Goal: Information Seeking & Learning: Learn about a topic

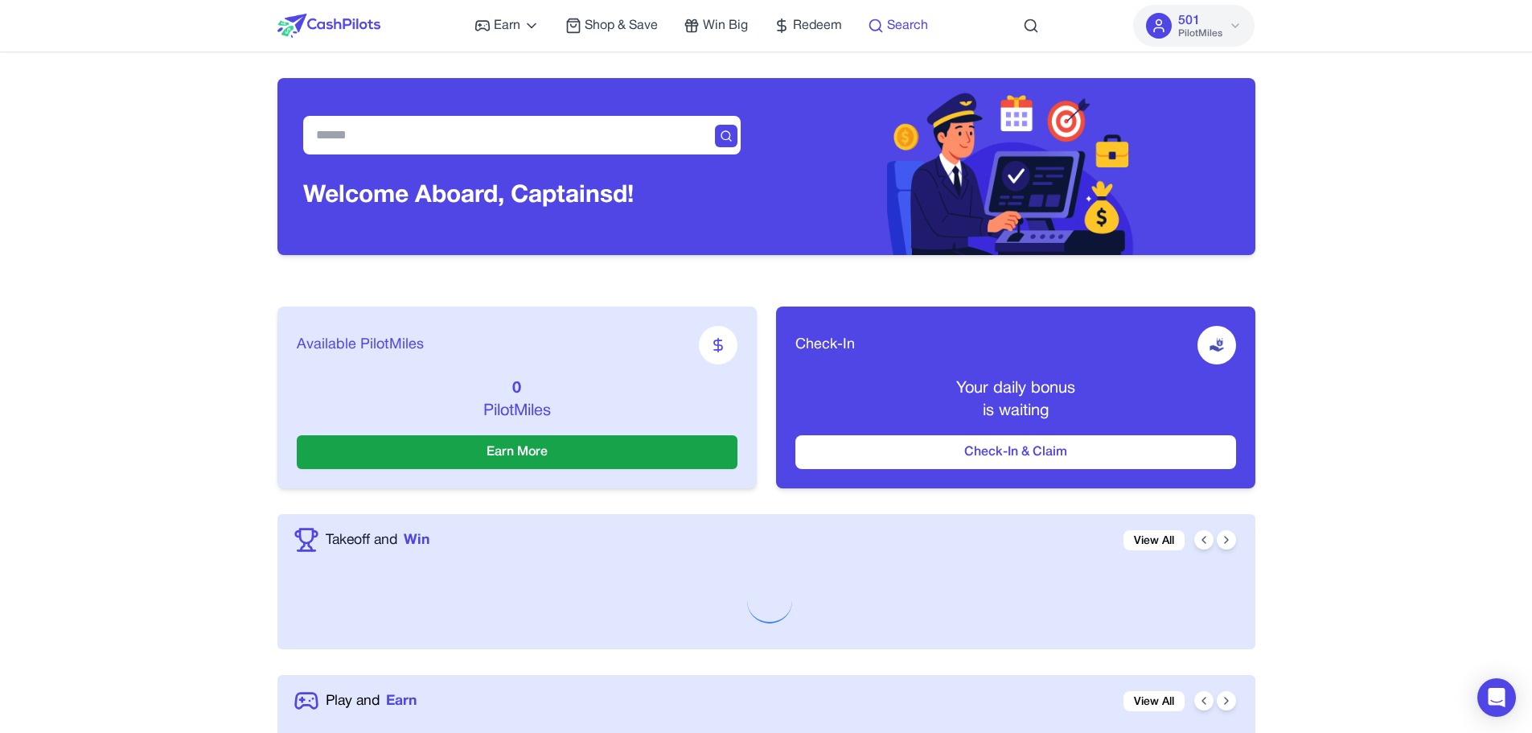
click at [881, 25] on circle at bounding box center [875, 25] width 10 height 10
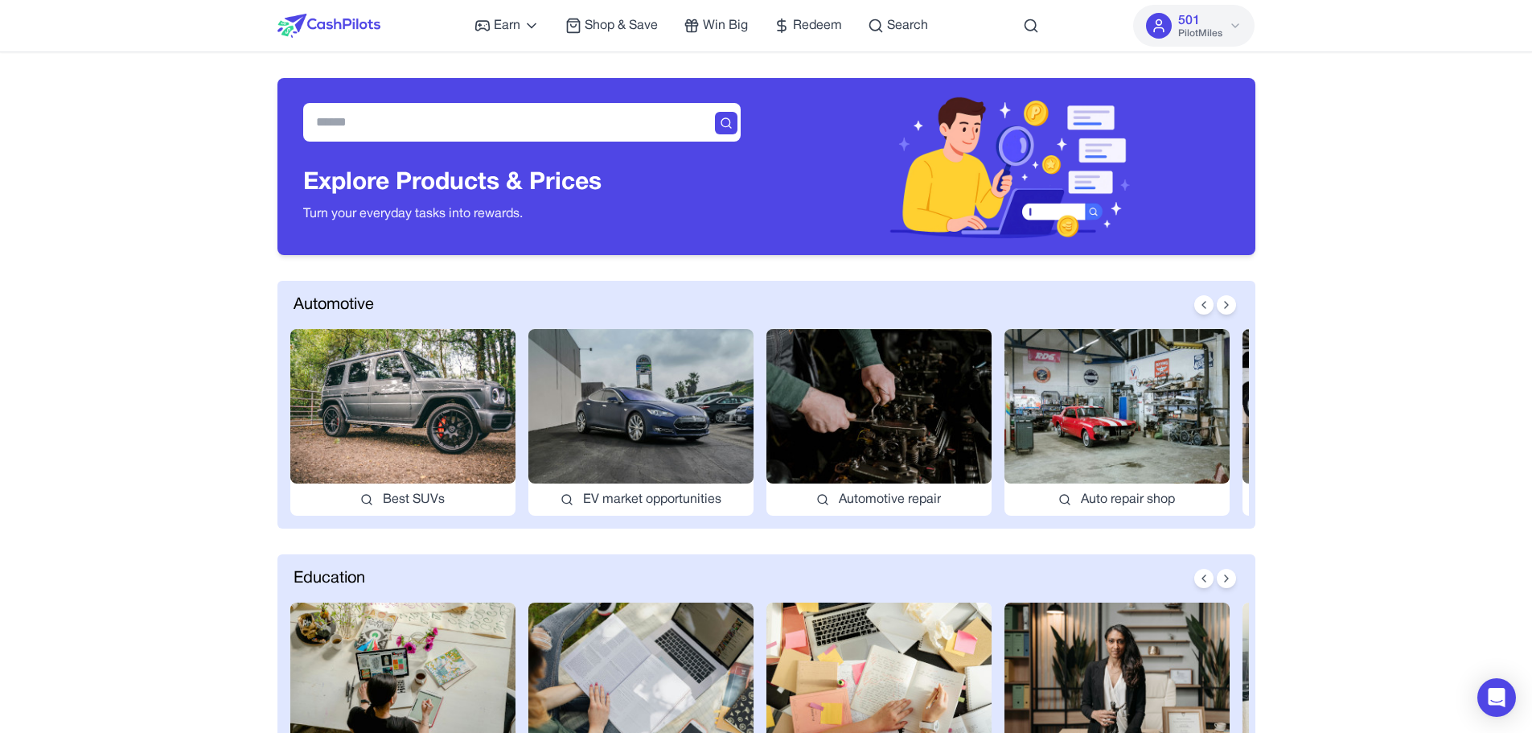
click at [661, 396] on img at bounding box center [640, 406] width 225 height 154
type input "**********"
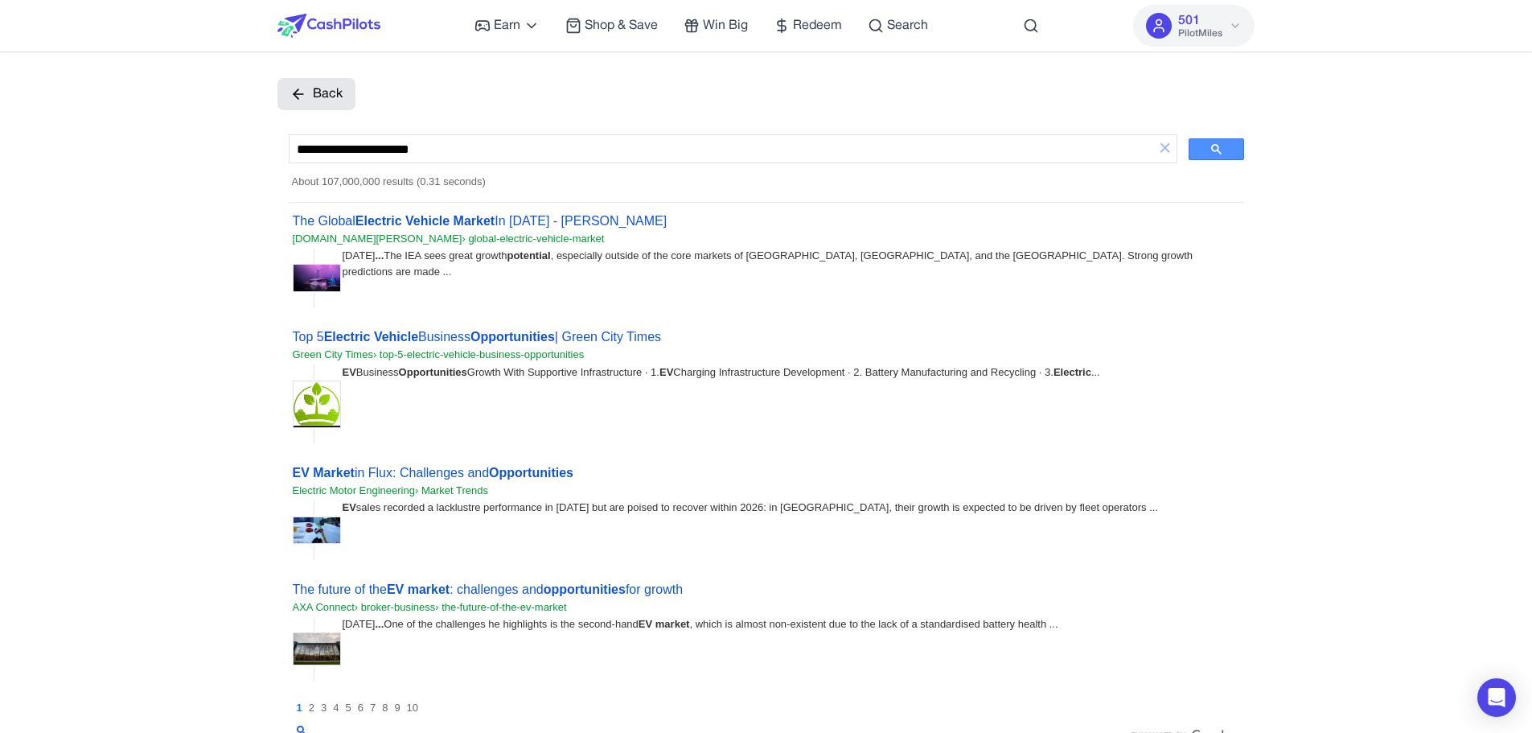
drag, startPoint x: 461, startPoint y: 109, endPoint x: 556, endPoint y: 68, distance: 103.4
click at [341, 92] on button "Back" at bounding box center [316, 94] width 78 height 32
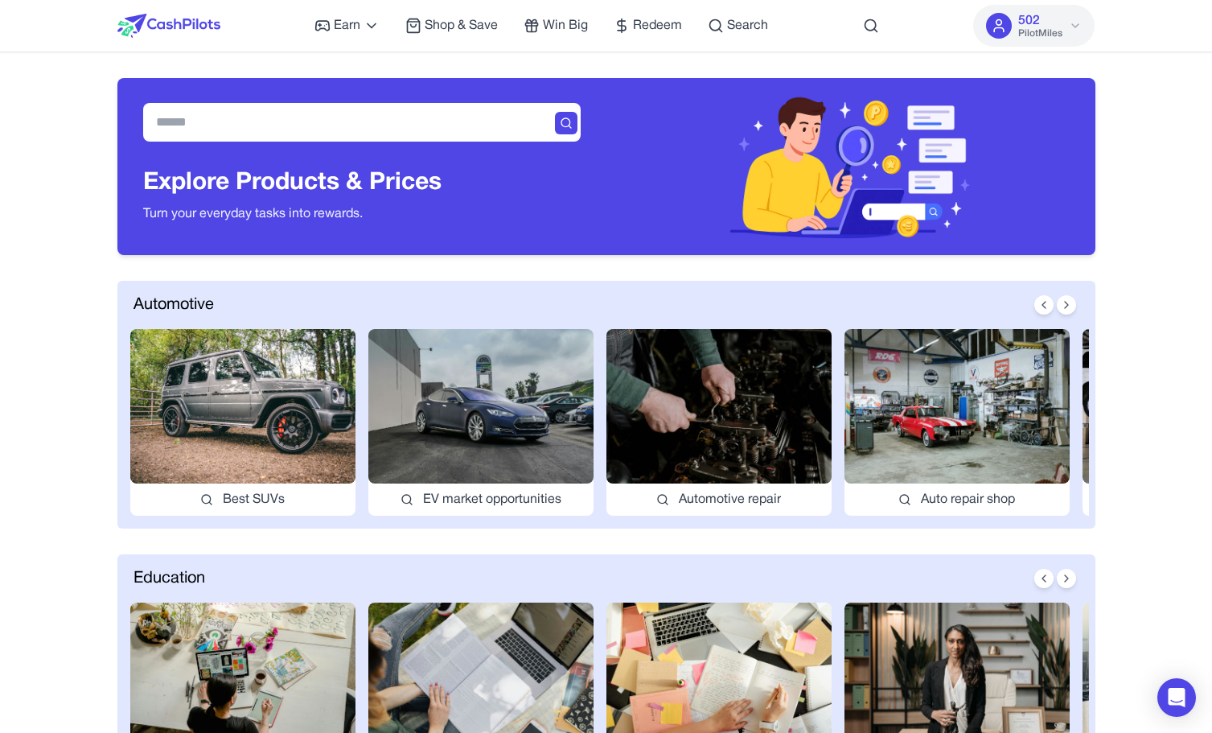
click at [261, 432] on img at bounding box center [242, 406] width 225 height 154
type input "*********"
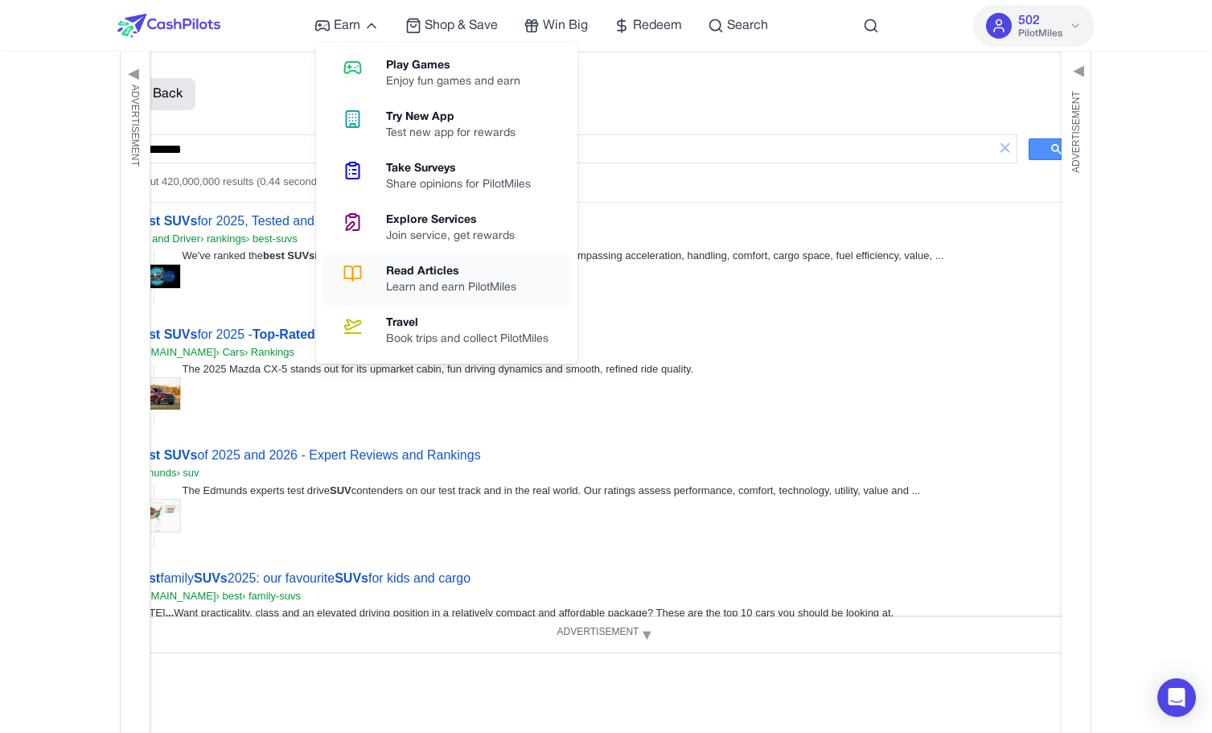
click at [415, 277] on div "Read Articles" at bounding box center [457, 272] width 143 height 16
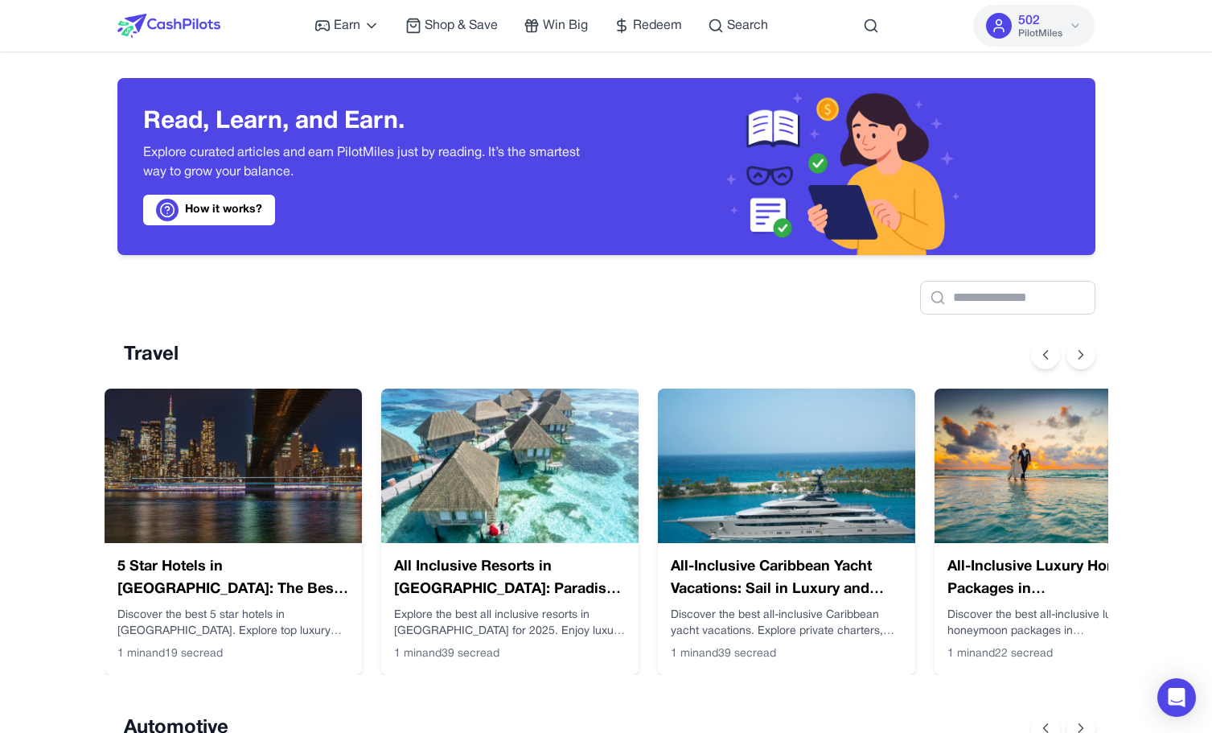
scroll to position [0, 13]
click at [450, 433] on img at bounding box center [509, 465] width 257 height 154
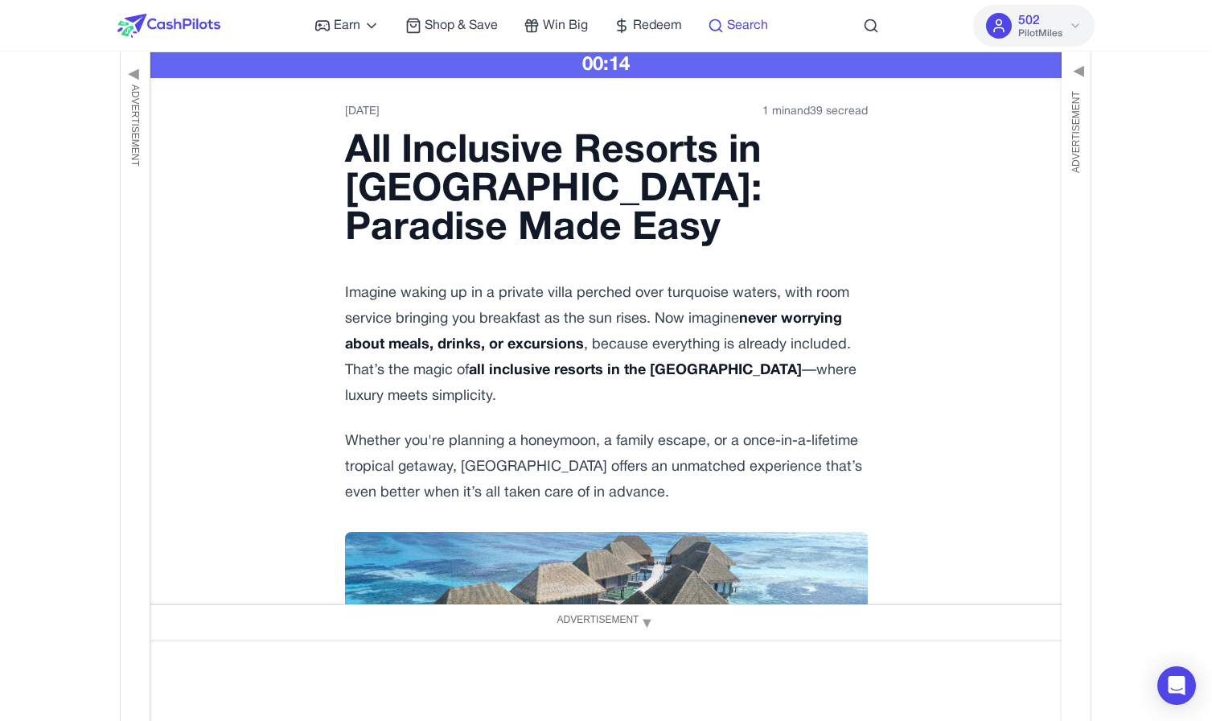
click at [742, 27] on span "Search" at bounding box center [747, 25] width 41 height 19
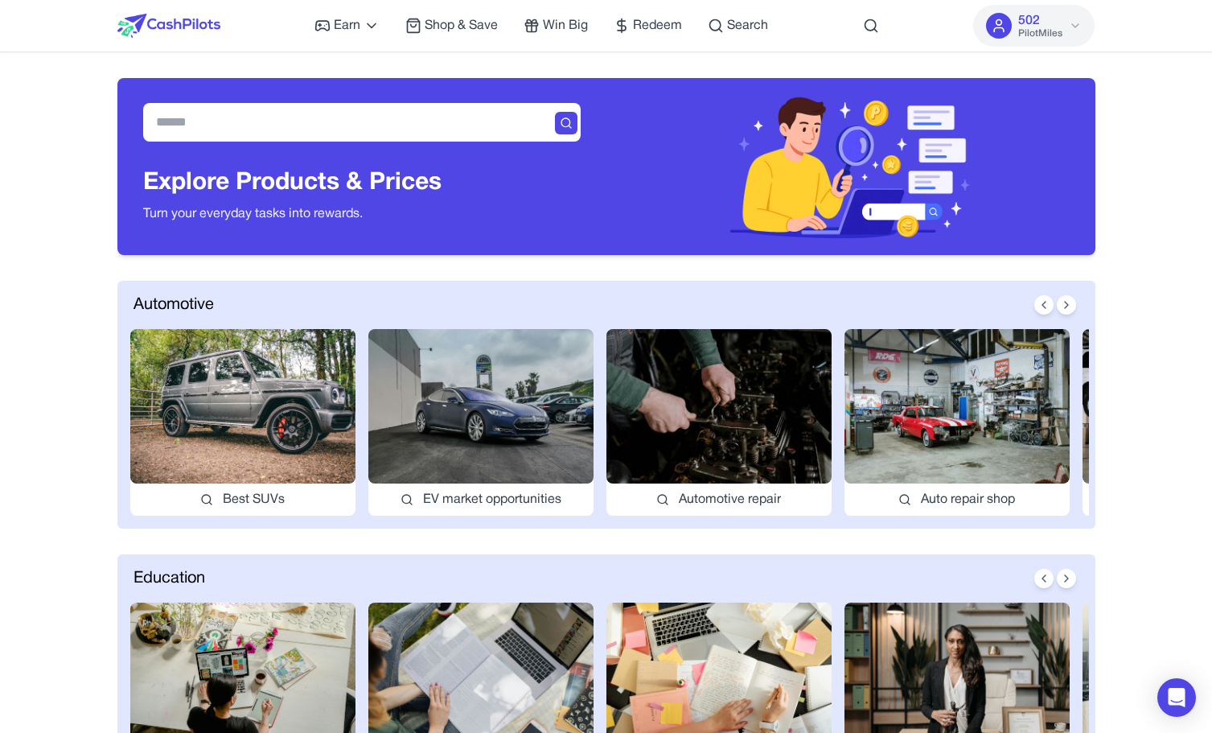
click at [437, 396] on img at bounding box center [480, 406] width 225 height 154
type input "**********"
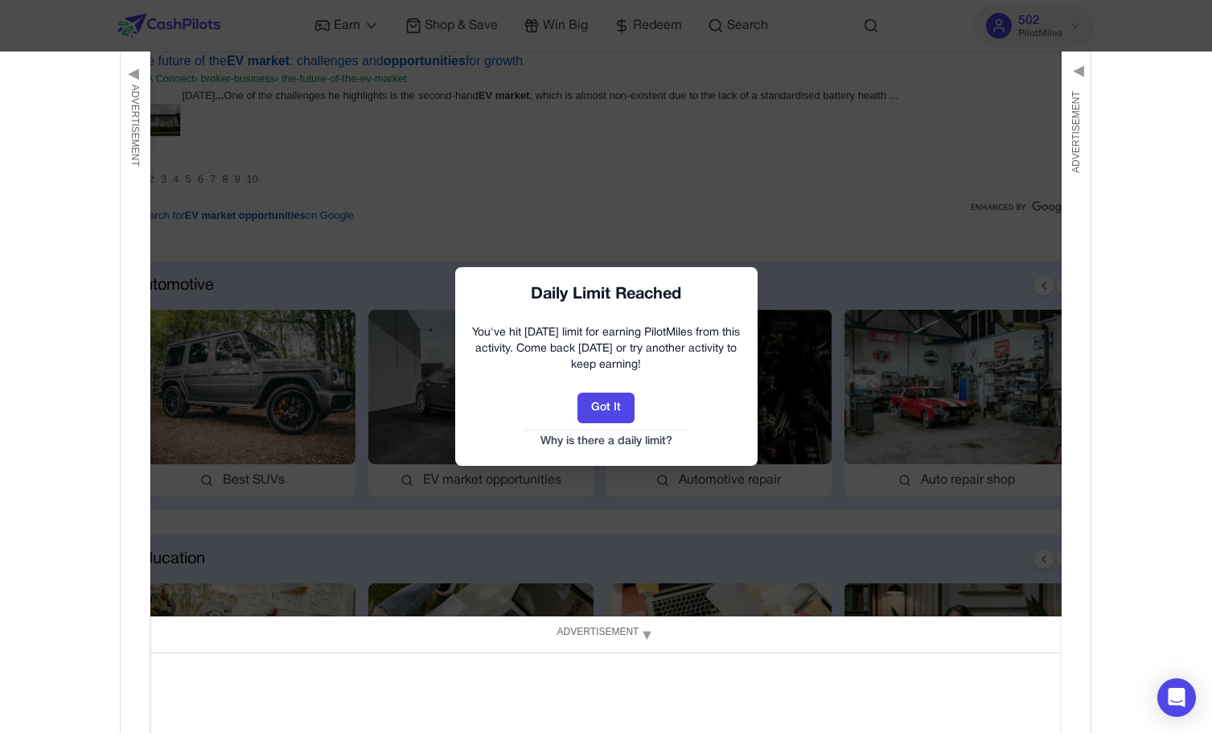
scroll to position [534, 0]
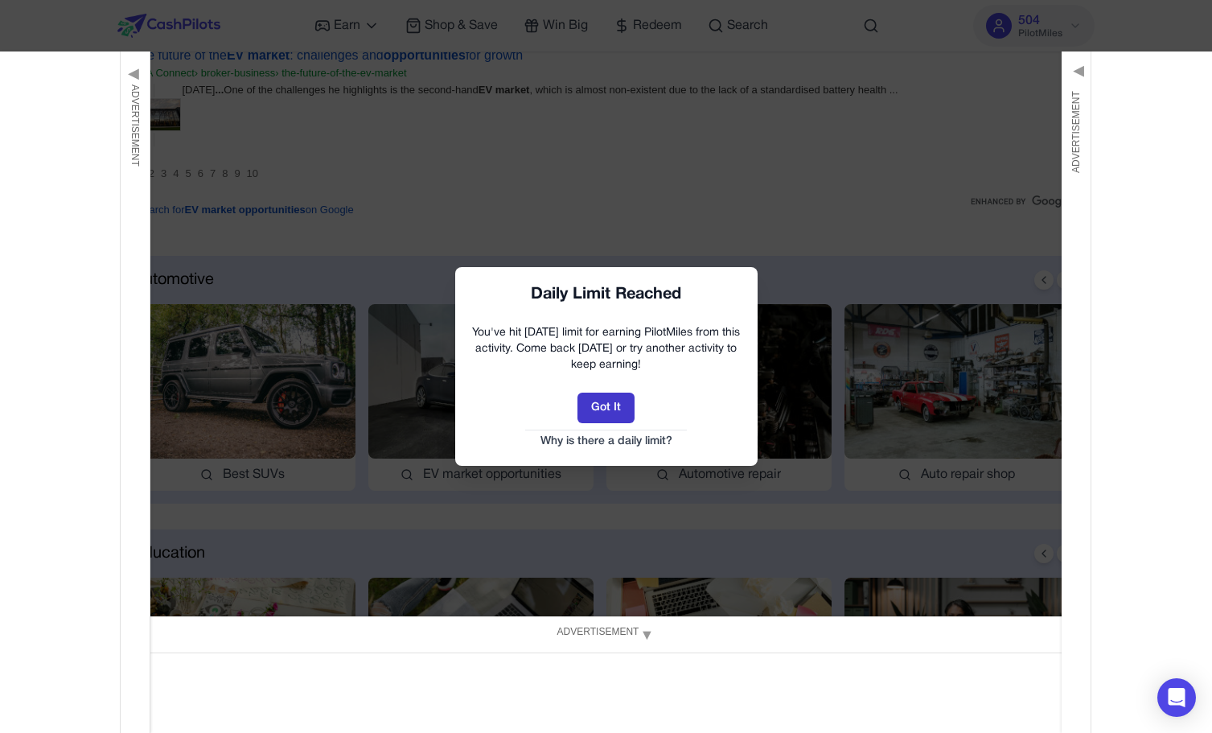
click at [621, 413] on button "Got It" at bounding box center [605, 407] width 57 height 31
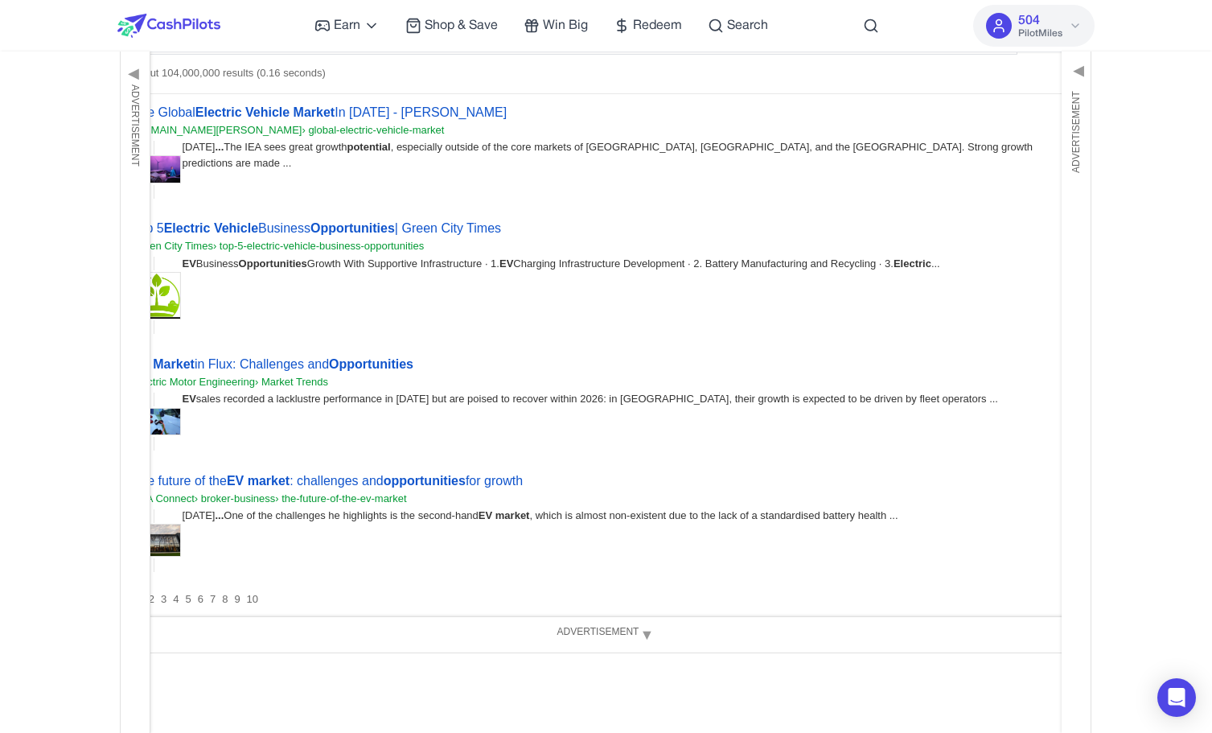
scroll to position [0, 0]
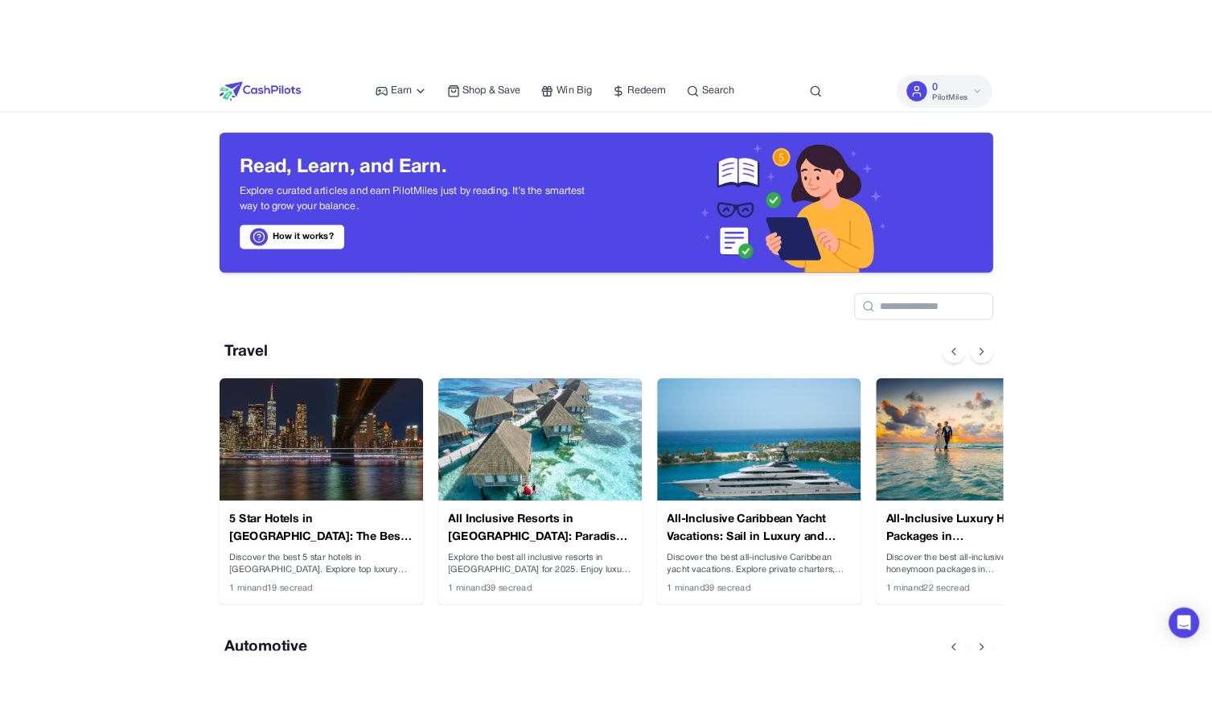
scroll to position [0, 13]
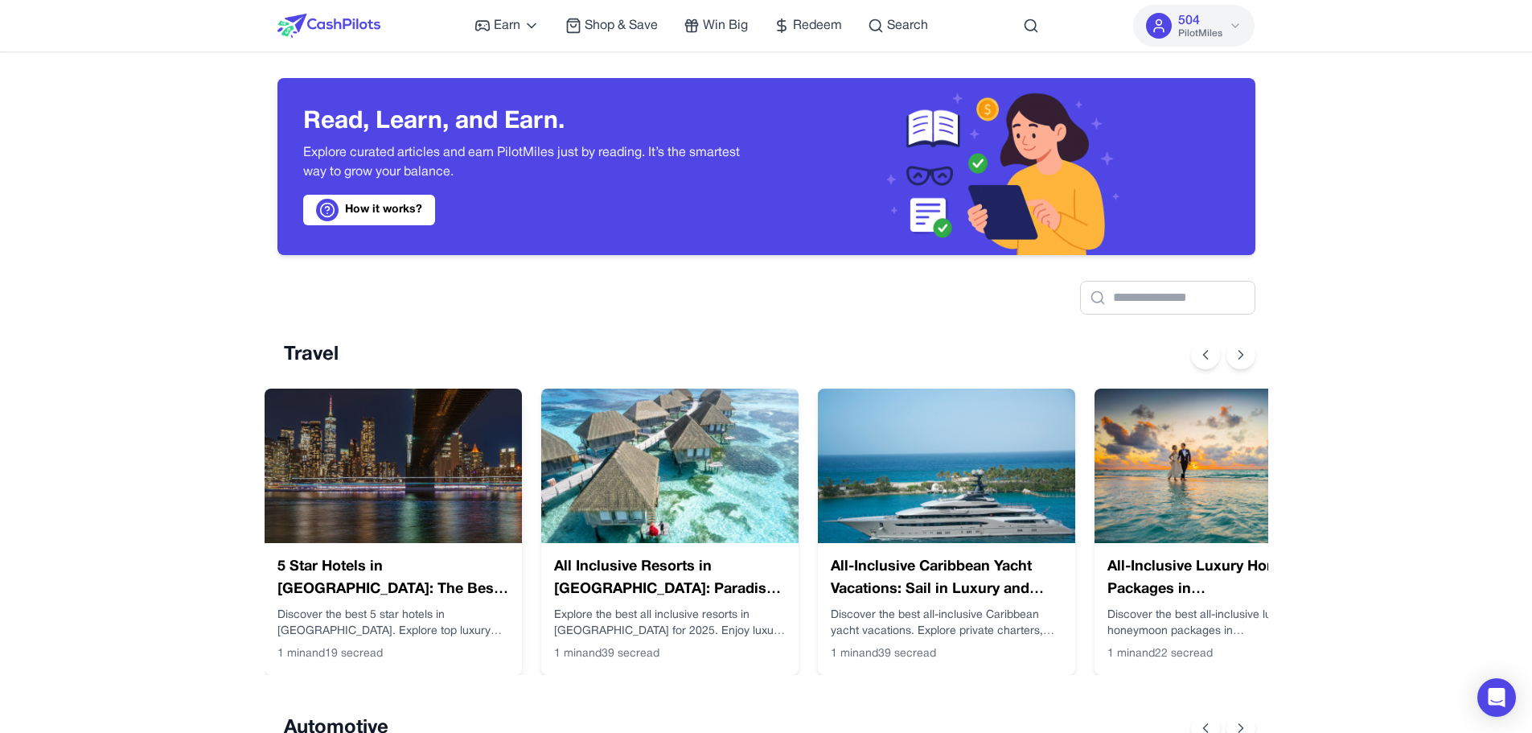
click at [411, 429] on img at bounding box center [393, 465] width 257 height 154
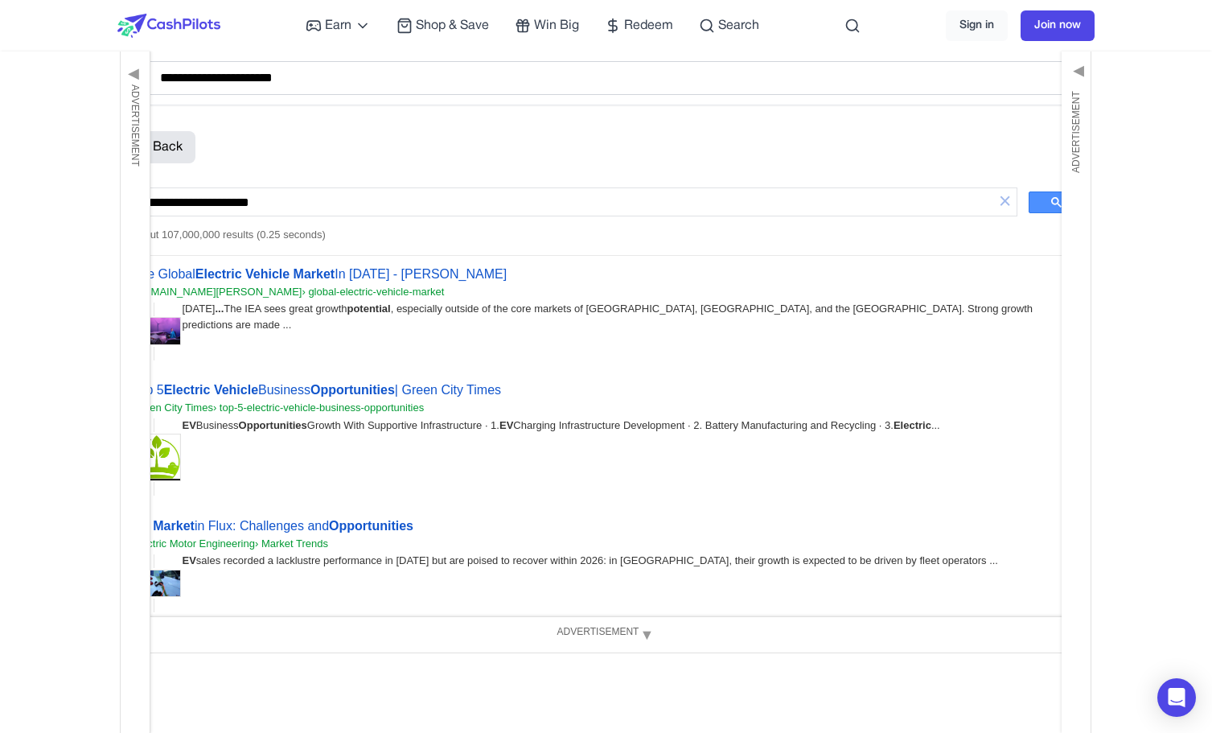
scroll to position [53, 0]
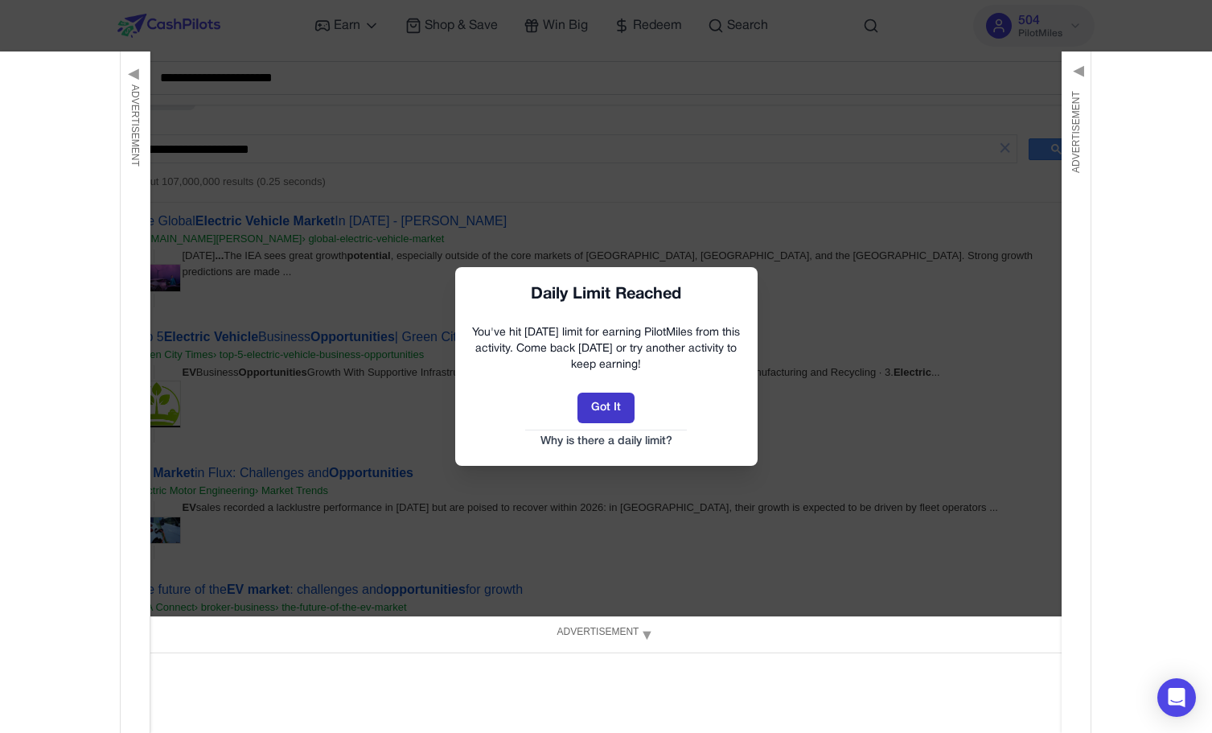
click at [616, 395] on button "Got It" at bounding box center [605, 407] width 57 height 31
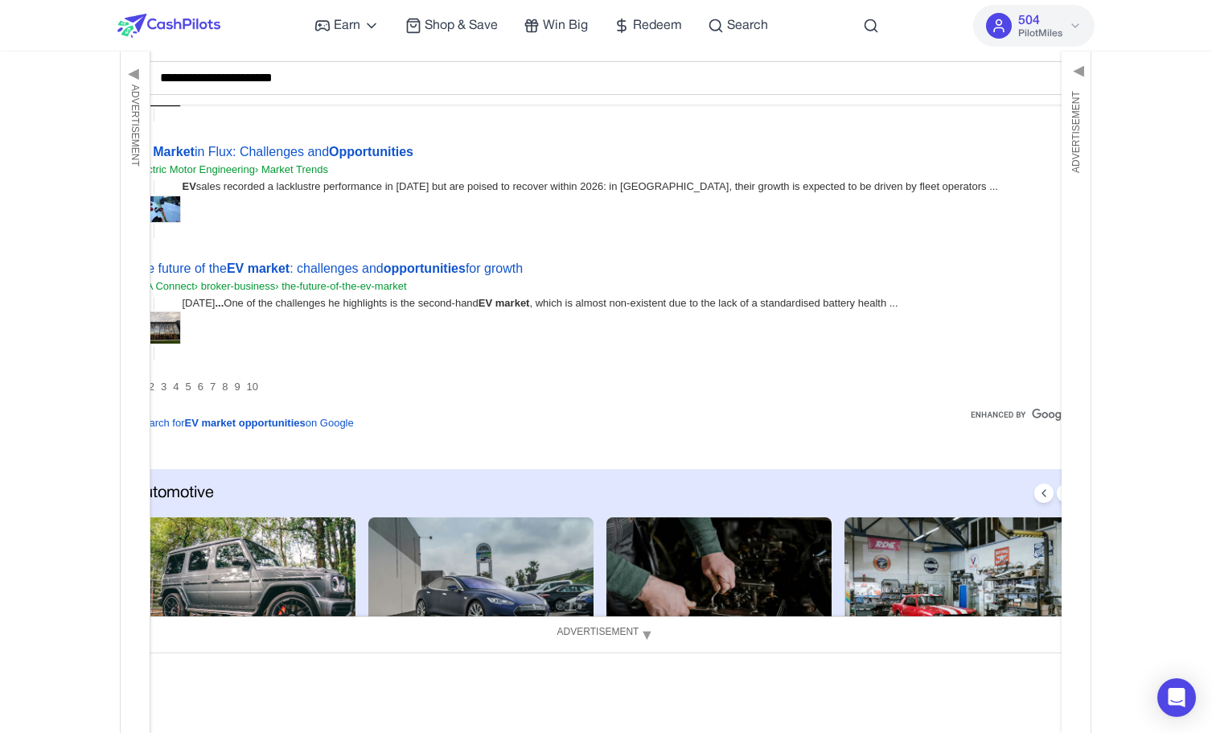
scroll to position [359, 0]
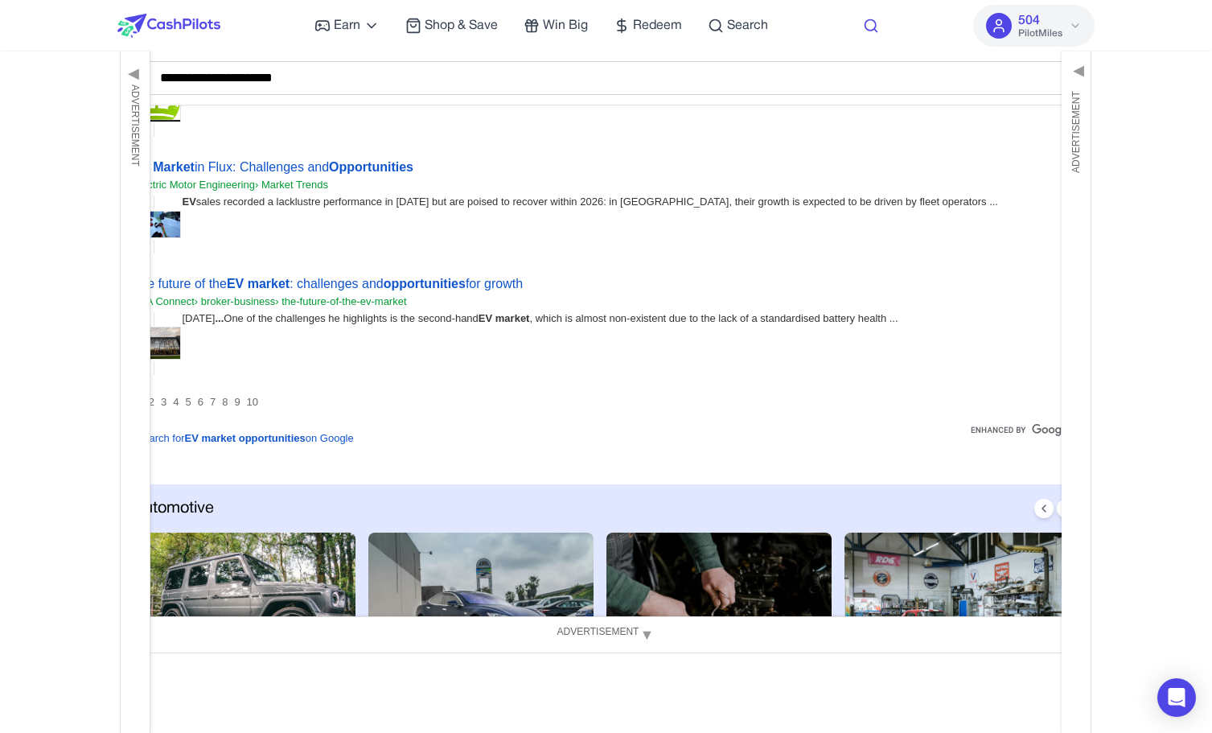
click at [863, 25] on icon at bounding box center [871, 26] width 16 height 16
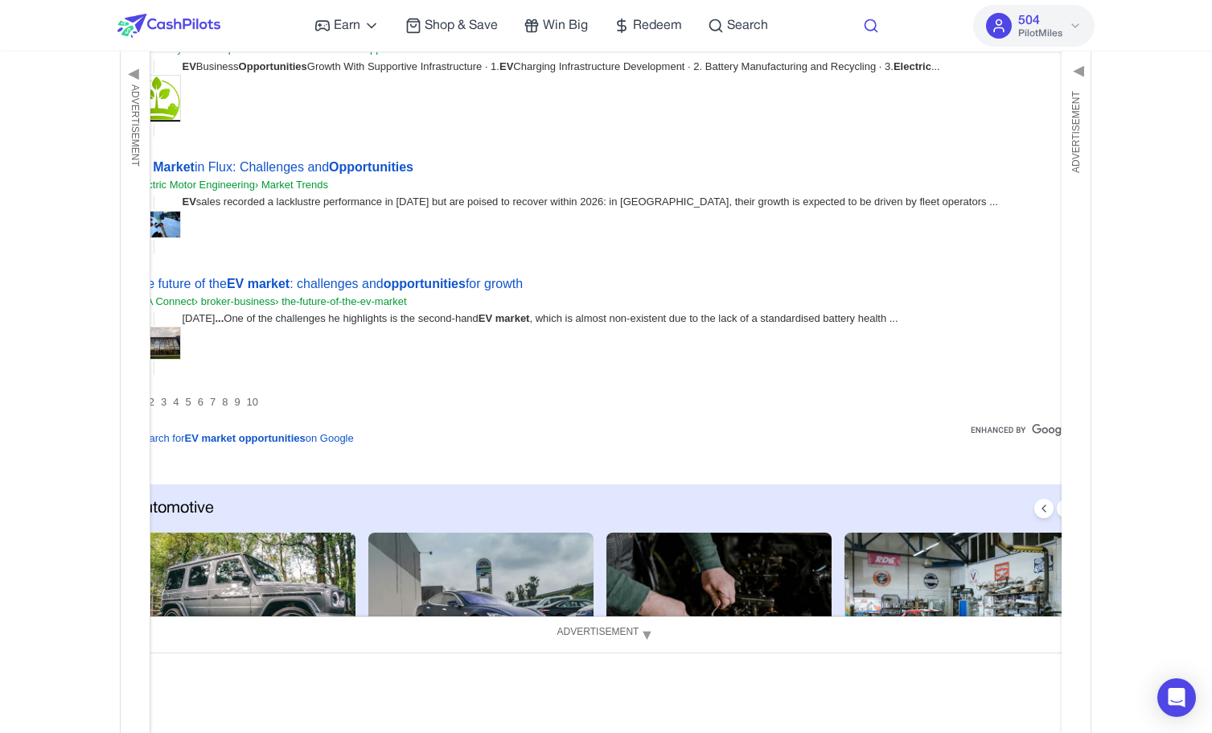
click at [863, 25] on icon at bounding box center [871, 26] width 16 height 16
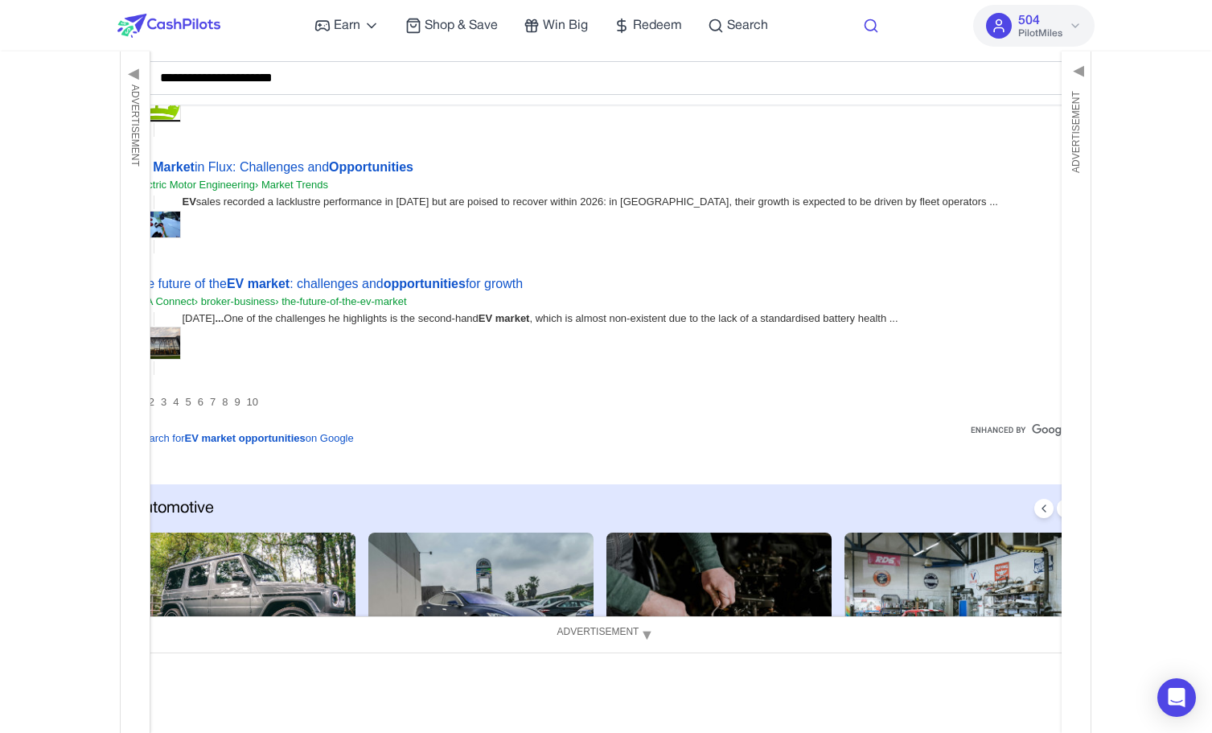
click at [863, 25] on icon at bounding box center [871, 26] width 16 height 16
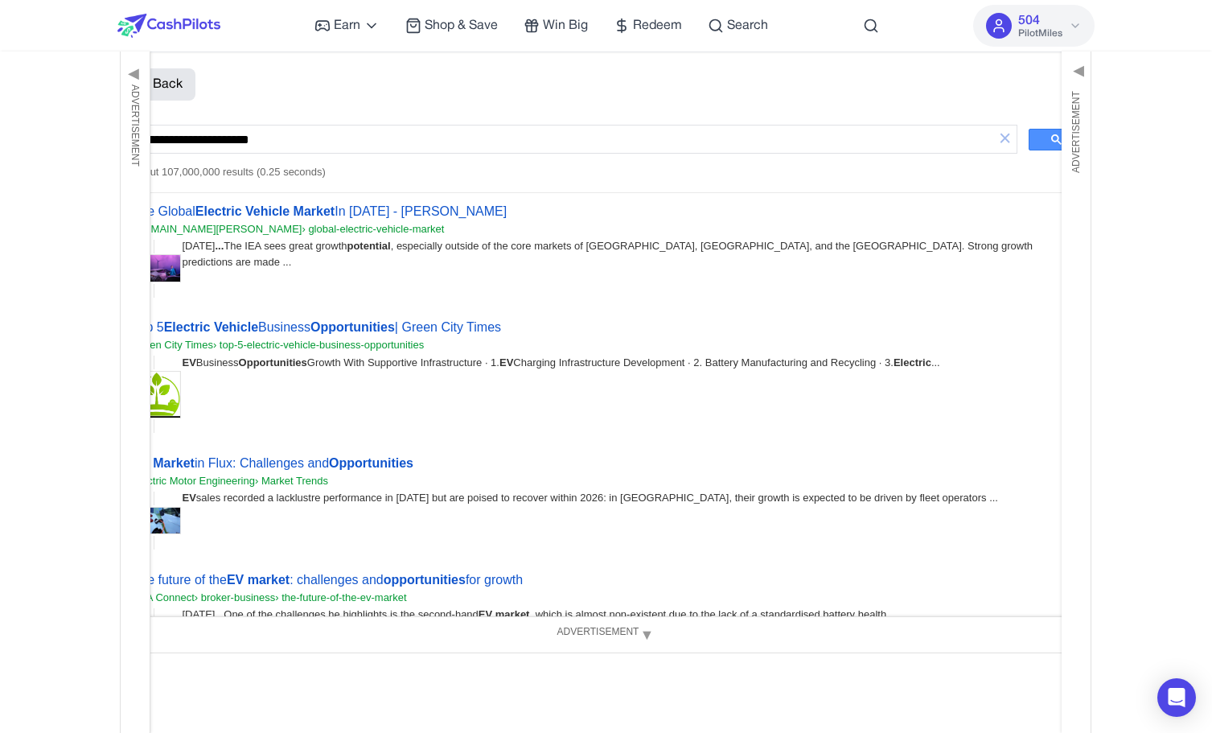
scroll to position [0, 0]
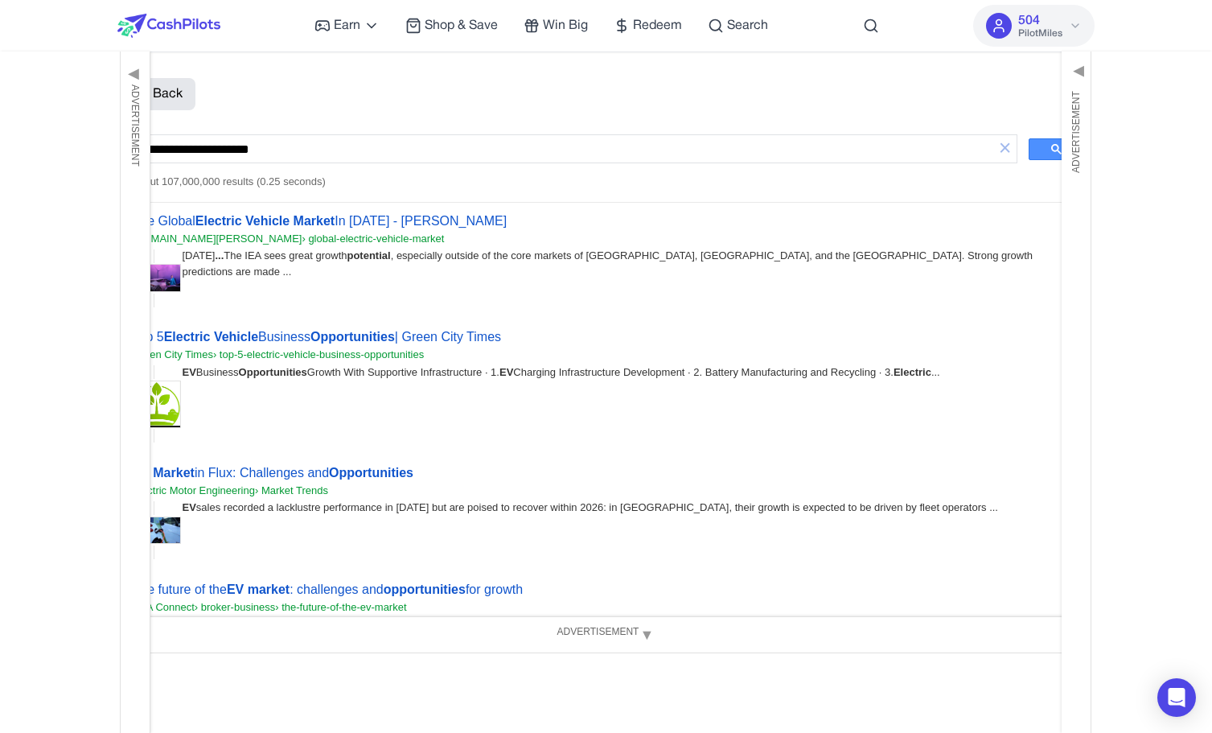
click at [871, 34] on div at bounding box center [871, 25] width 16 height 51
click at [871, 26] on icon at bounding box center [871, 26] width 16 height 16
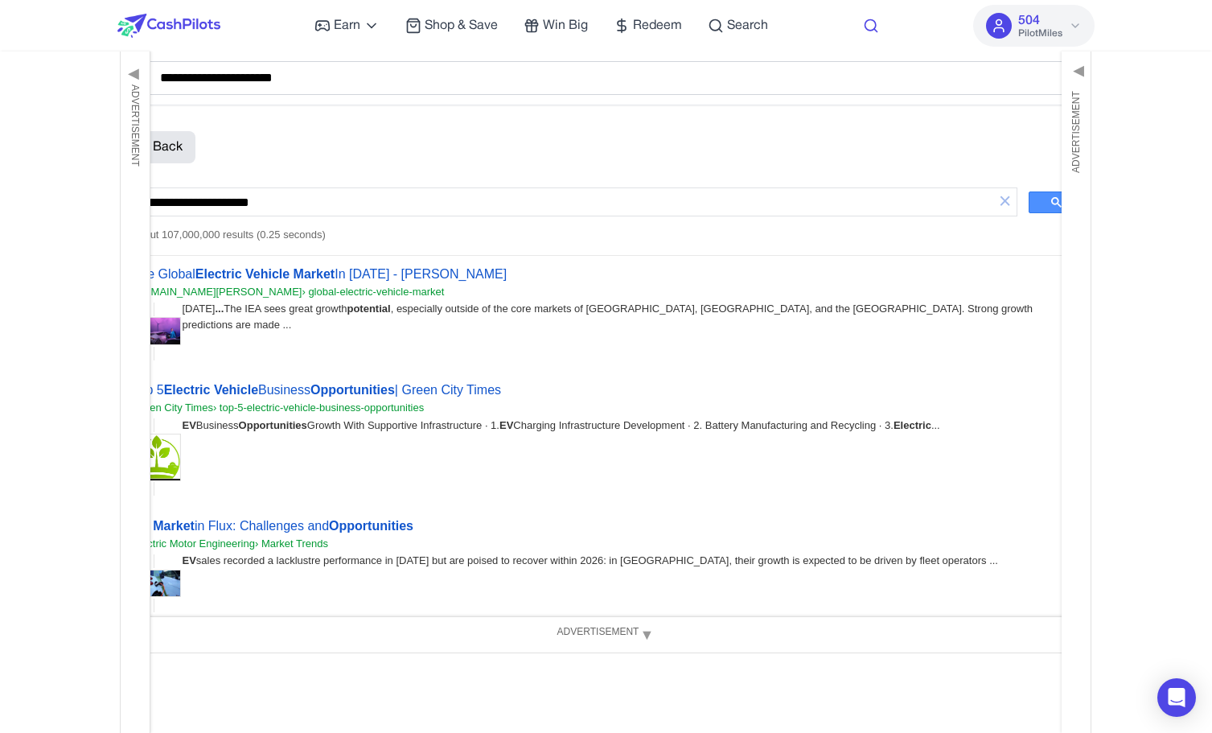
click at [871, 26] on icon at bounding box center [871, 26] width 16 height 16
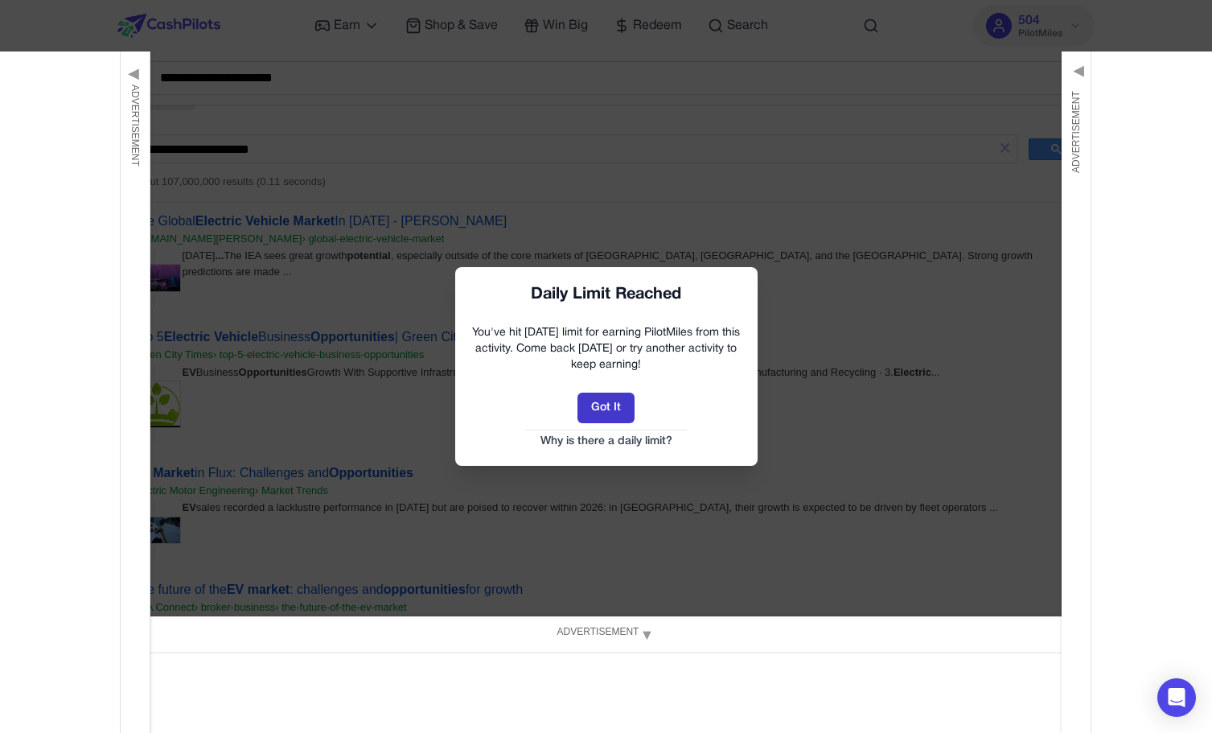
click at [599, 405] on button "Got It" at bounding box center [605, 407] width 57 height 31
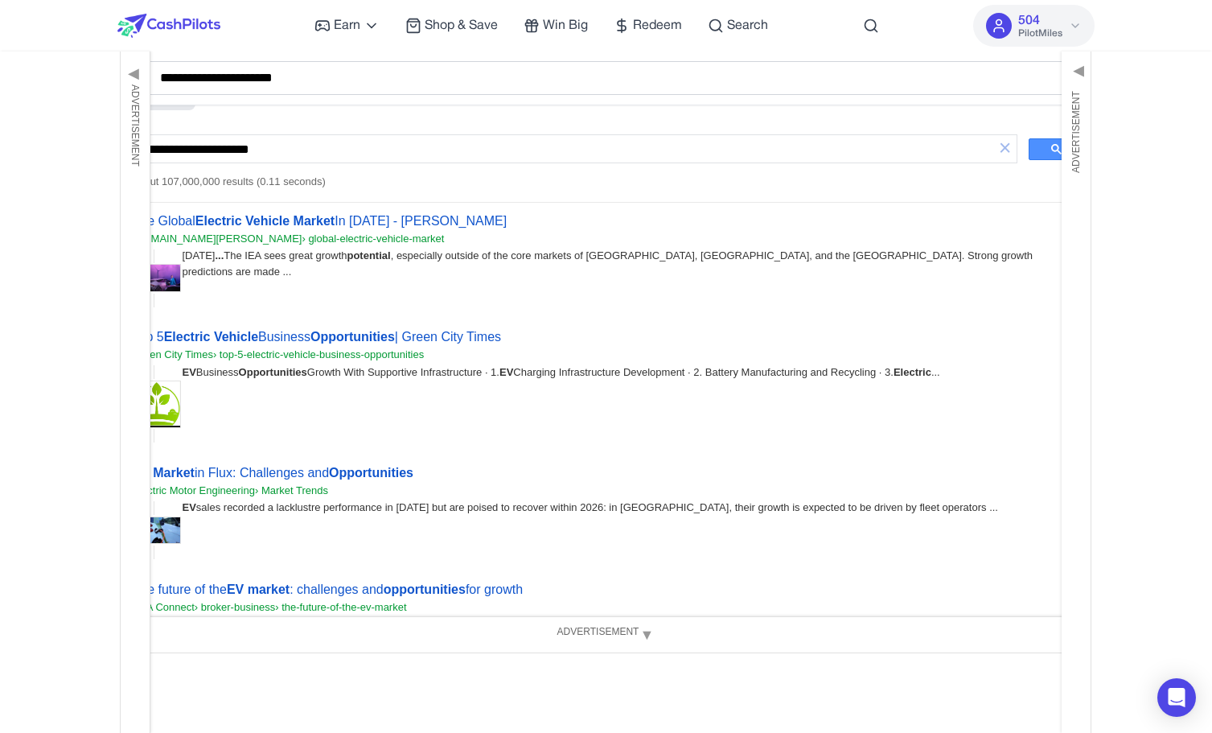
scroll to position [0, 0]
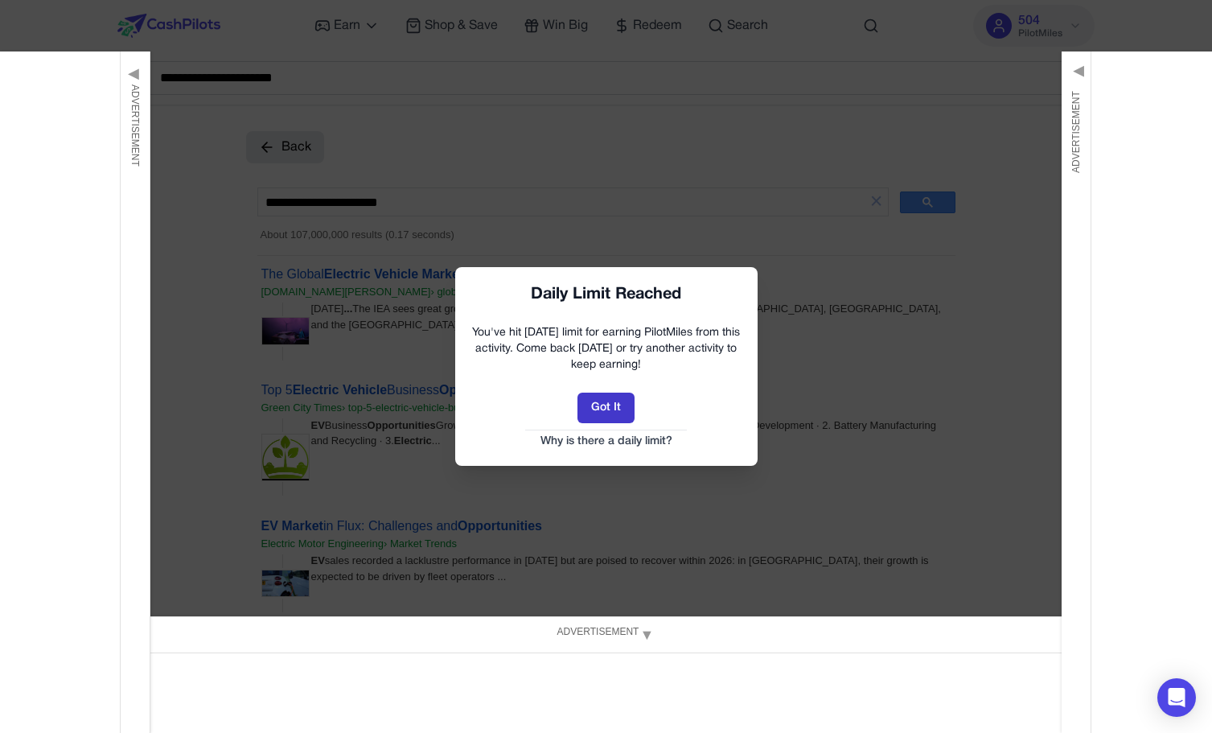
click at [587, 407] on button "Got It" at bounding box center [605, 407] width 57 height 31
